Goal: Transaction & Acquisition: Subscribe to service/newsletter

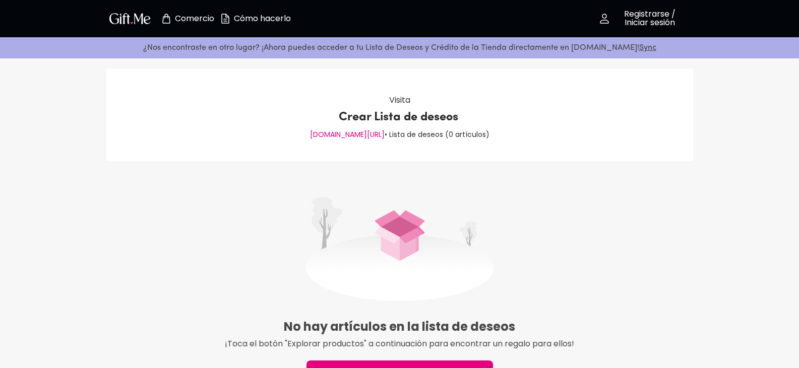
click at [330, 229] on img at bounding box center [399, 250] width 187 height 104
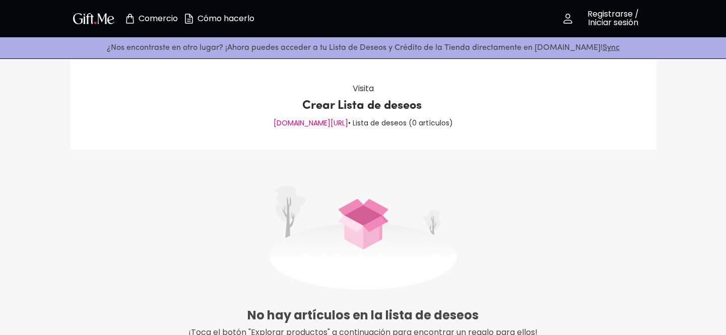
scroll to position [183, 0]
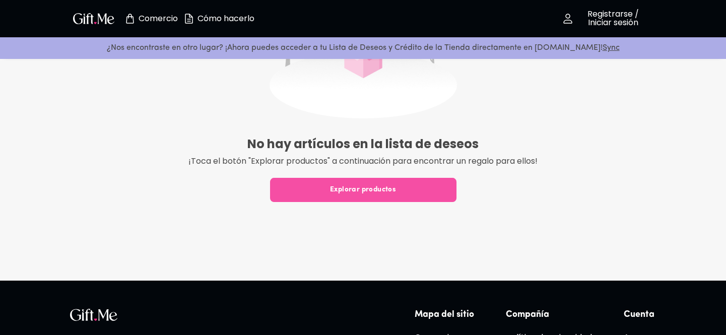
click at [378, 198] on button "Explorar productos" at bounding box center [363, 190] width 186 height 24
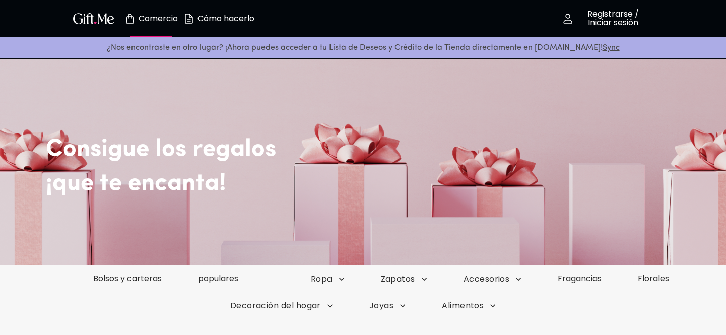
click at [230, 20] on font "Cómo hacerlo" at bounding box center [226, 19] width 57 height 12
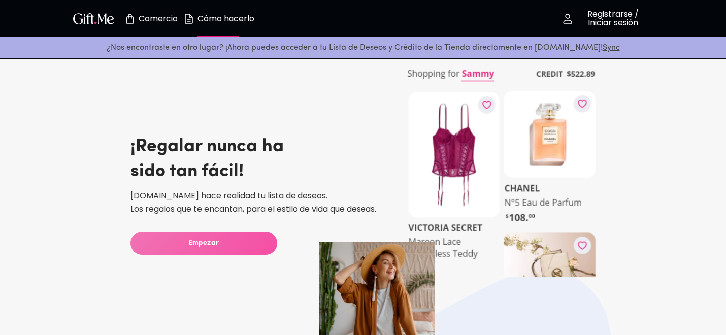
click at [235, 246] on span "Empezar" at bounding box center [204, 243] width 147 height 11
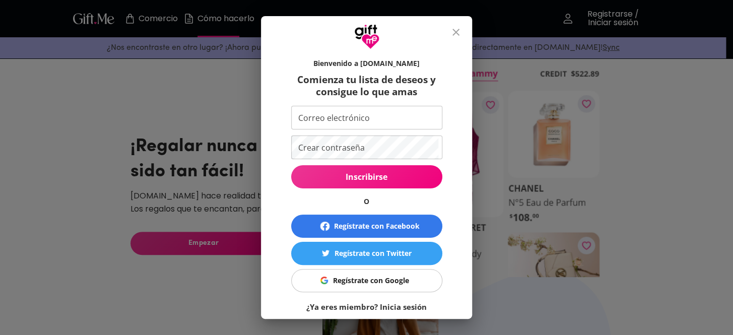
click at [367, 276] on font "Regístrate con Google" at bounding box center [371, 281] width 76 height 10
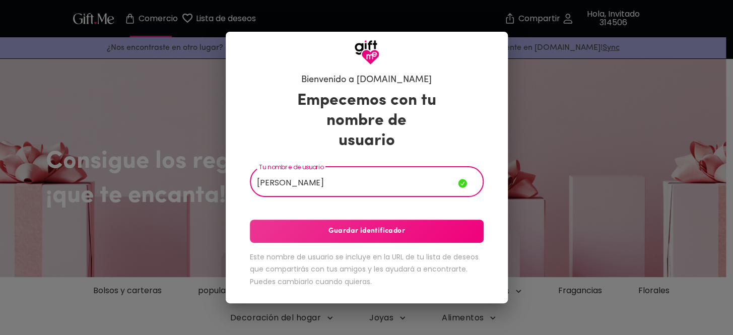
type input "Daniel Portuguez"
click at [398, 227] on font "Guardar identificador" at bounding box center [366, 231] width 77 height 8
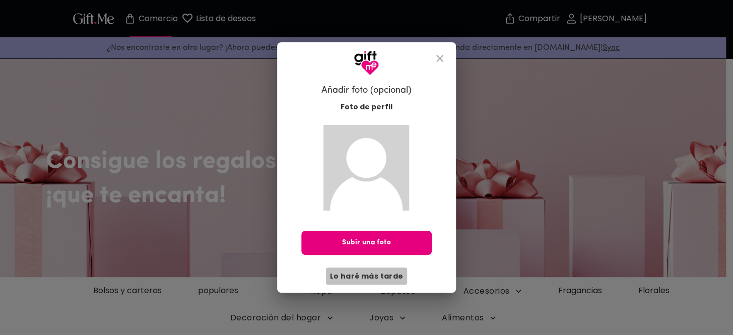
click at [372, 279] on font "Lo haré más tarde" at bounding box center [367, 276] width 74 height 10
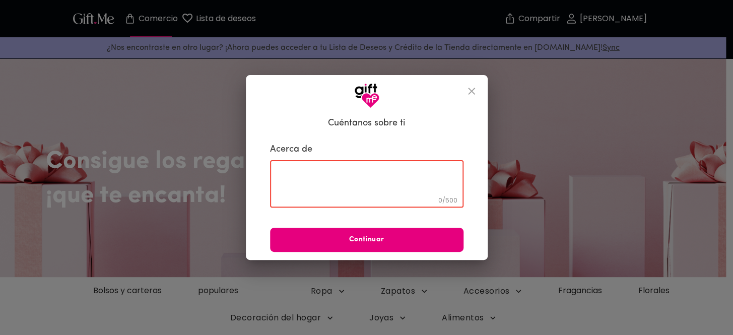
click at [326, 171] on textarea at bounding box center [366, 184] width 179 height 29
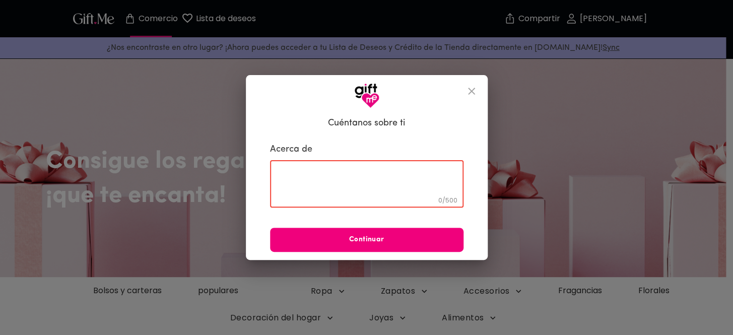
click at [356, 250] on button "Continuar" at bounding box center [367, 240] width 194 height 24
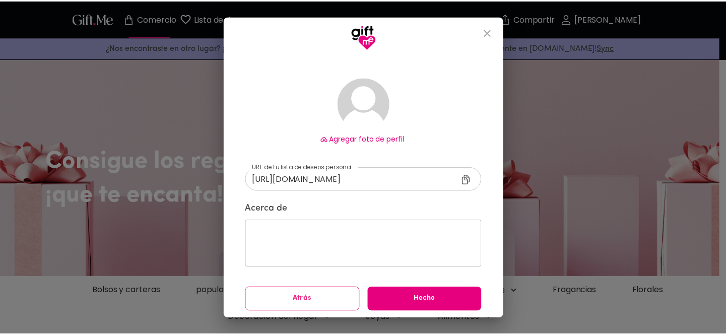
scroll to position [47, 0]
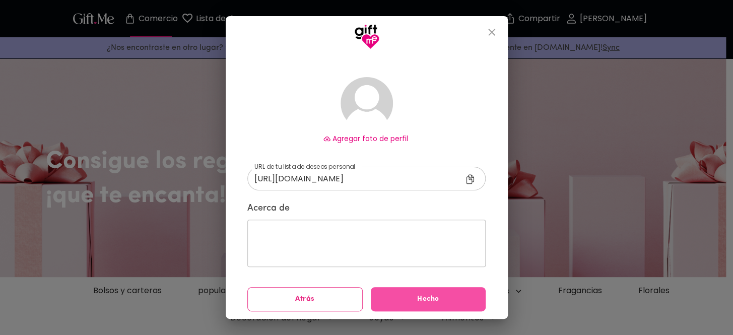
click at [414, 305] on button "Hecho" at bounding box center [428, 299] width 115 height 24
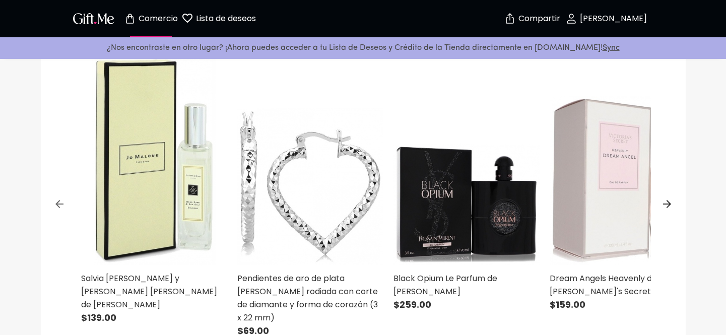
scroll to position [91, 0]
